Goal: Navigation & Orientation: Find specific page/section

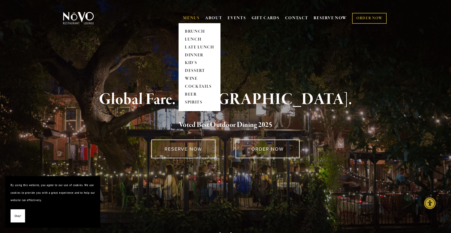
click at [187, 18] on link "MENUS" at bounding box center [191, 18] width 17 height 5
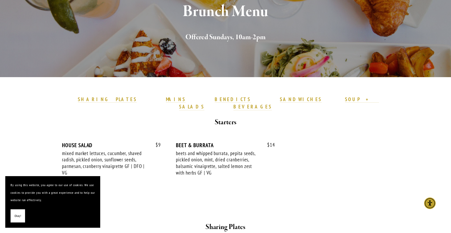
scroll to position [84, 0]
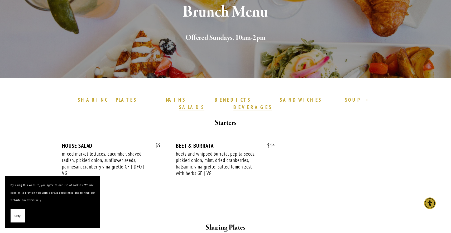
click at [12, 214] on button "Okay!" at bounding box center [18, 216] width 15 height 13
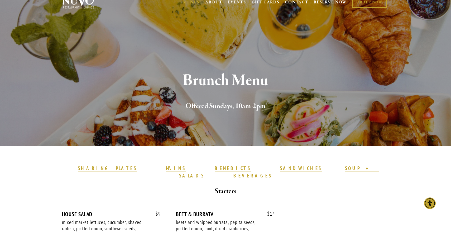
scroll to position [0, 0]
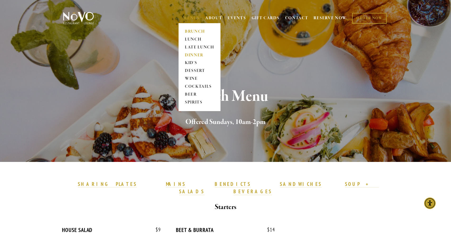
click at [192, 53] on link "DINNER" at bounding box center [199, 55] width 33 height 8
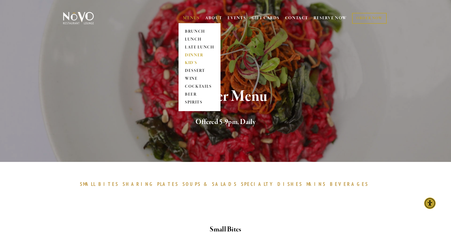
click at [189, 62] on link "KID'S" at bounding box center [199, 63] width 33 height 8
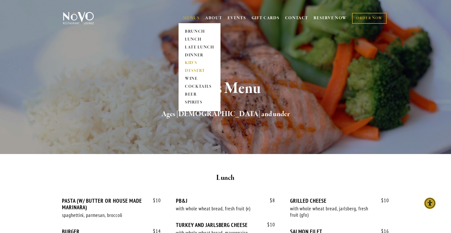
click at [192, 69] on link "DESSERT" at bounding box center [199, 71] width 33 height 8
